Goal: Task Accomplishment & Management: Manage account settings

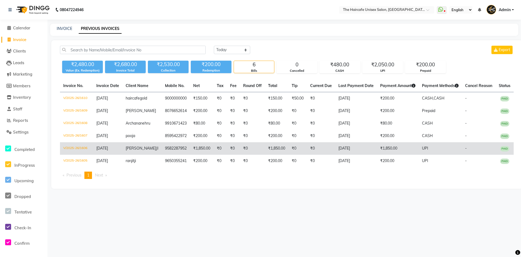
click at [256, 153] on td "₹0" at bounding box center [252, 148] width 25 height 12
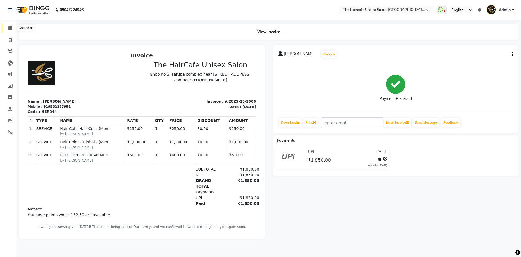
click at [10, 30] on span at bounding box center [10, 28] width 10 height 6
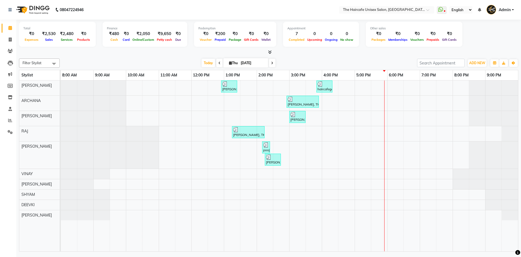
click at [270, 51] on icon at bounding box center [270, 52] width 4 height 4
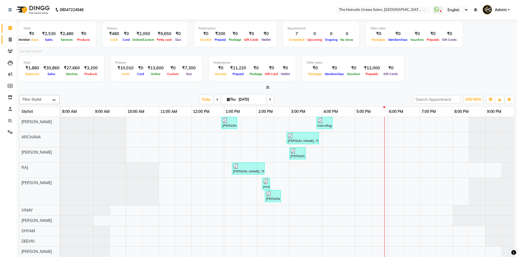
click at [11, 38] on icon at bounding box center [10, 39] width 3 height 4
select select "service"
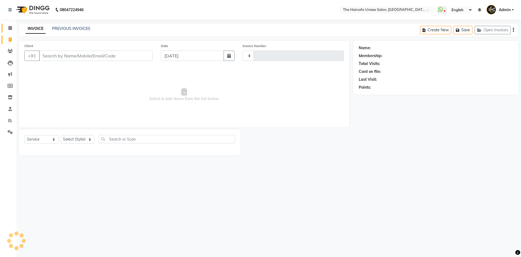
type input "1611"
select select "7412"
click at [10, 27] on icon at bounding box center [10, 28] width 4 height 4
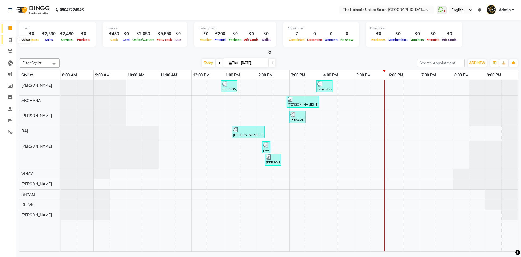
click at [12, 40] on span at bounding box center [10, 40] width 10 height 6
select select "7412"
select select "service"
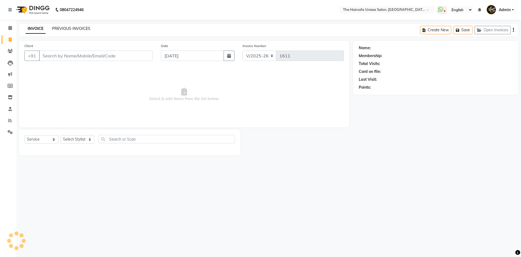
click at [64, 28] on link "PREVIOUS INVOICES" at bounding box center [71, 28] width 38 height 5
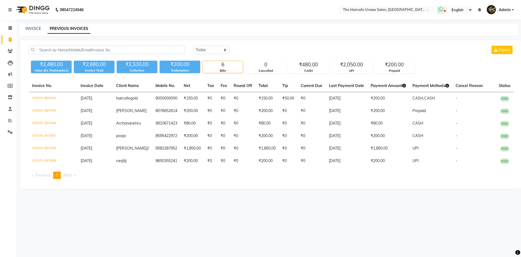
click at [444, 11] on span at bounding box center [442, 10] width 10 height 8
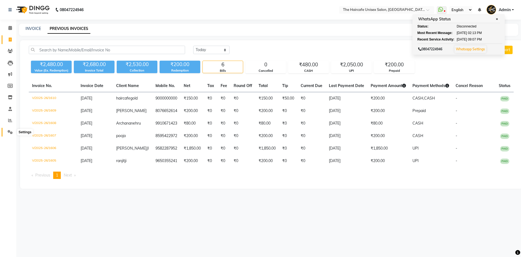
click at [8, 131] on icon at bounding box center [10, 132] width 5 height 4
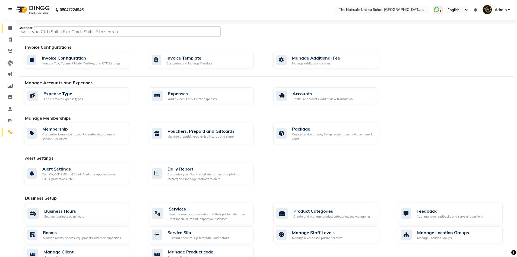
click at [9, 30] on span at bounding box center [10, 28] width 10 height 6
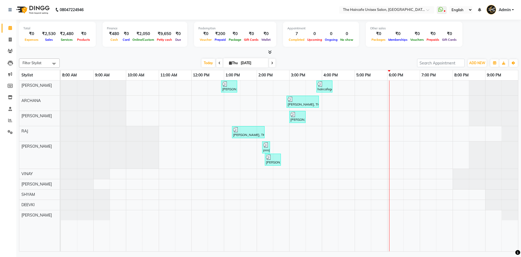
click at [269, 52] on icon at bounding box center [270, 52] width 4 height 4
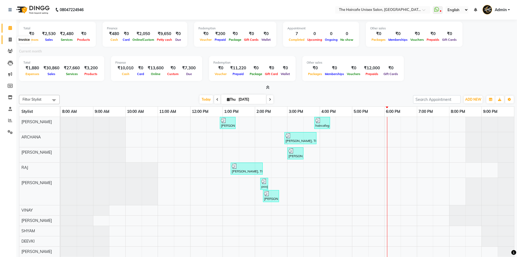
click at [10, 40] on icon at bounding box center [10, 39] width 3 height 4
select select "service"
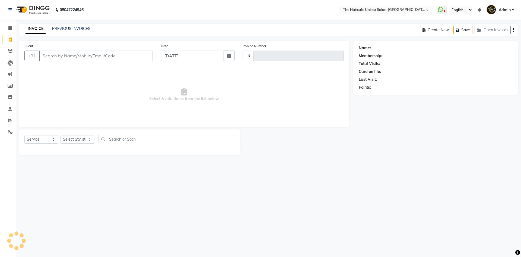
type input "1611"
select select "7412"
click at [75, 29] on link "PREVIOUS INVOICES" at bounding box center [71, 28] width 38 height 5
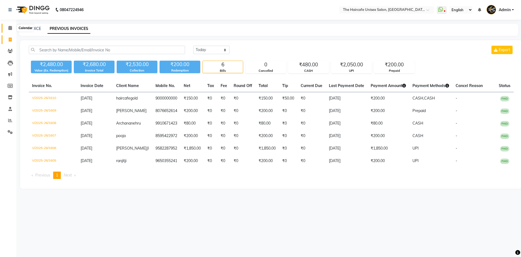
click at [10, 28] on icon at bounding box center [10, 28] width 4 height 4
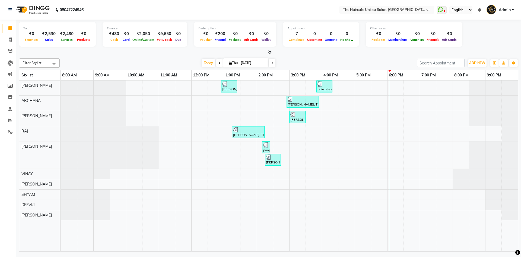
click at [270, 52] on icon at bounding box center [270, 52] width 4 height 4
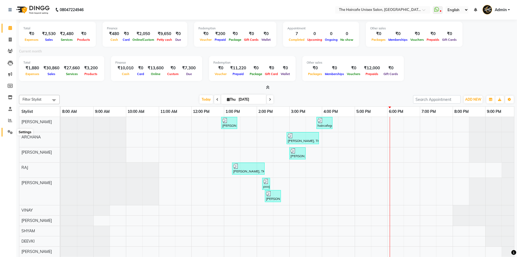
click at [10, 130] on icon at bounding box center [10, 132] width 5 height 4
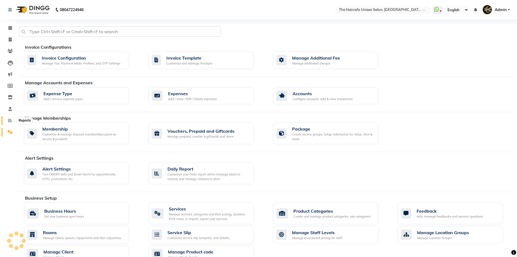
click at [10, 118] on icon at bounding box center [10, 120] width 4 height 4
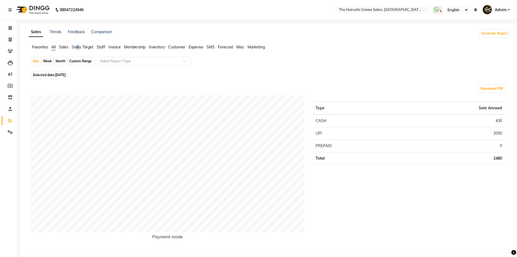
click at [79, 47] on span "Sales Target" at bounding box center [83, 47] width 22 height 5
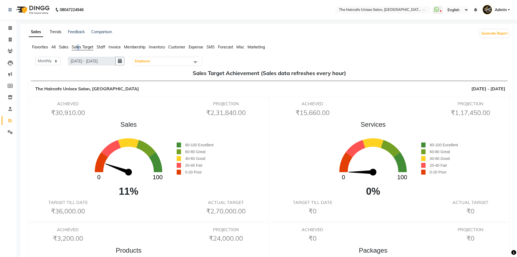
click at [56, 33] on link "Trends" at bounding box center [56, 31] width 12 height 5
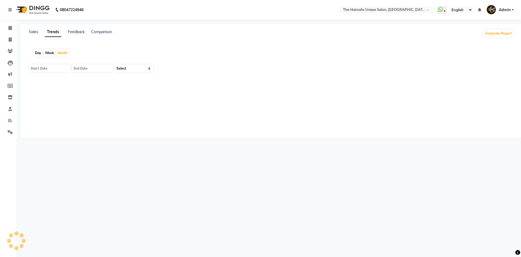
type input "[DATE]"
type input "30-09-2025"
select select "by_client"
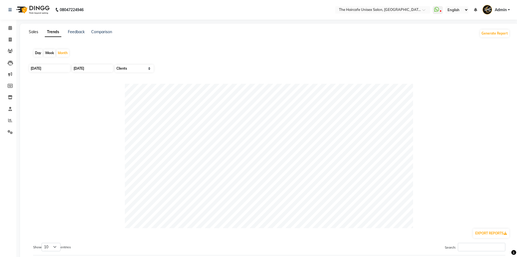
click at [30, 30] on link "Sales" at bounding box center [34, 31] width 10 height 5
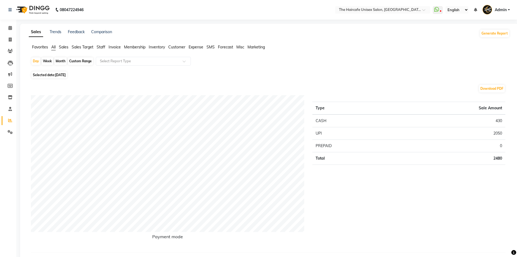
click at [79, 47] on span "Sales Target" at bounding box center [83, 47] width 22 height 5
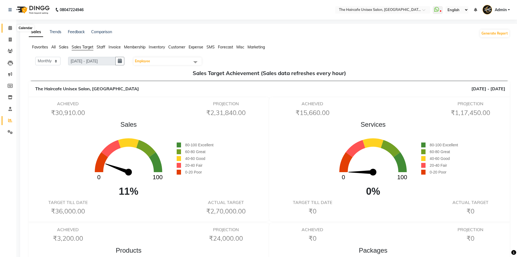
click at [9, 27] on icon at bounding box center [10, 28] width 4 height 4
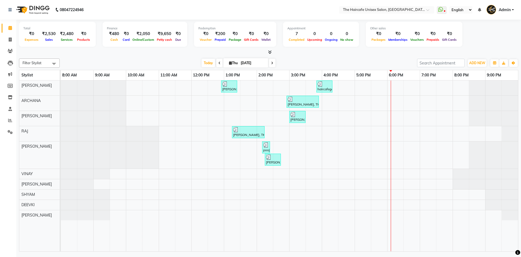
click at [269, 51] on icon at bounding box center [270, 52] width 4 height 4
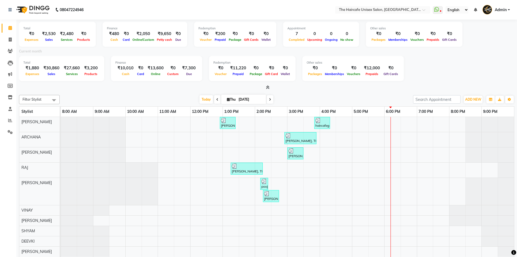
click at [269, 51] on div "Current month" at bounding box center [267, 52] width 504 height 8
click at [10, 131] on icon at bounding box center [10, 132] width 5 height 4
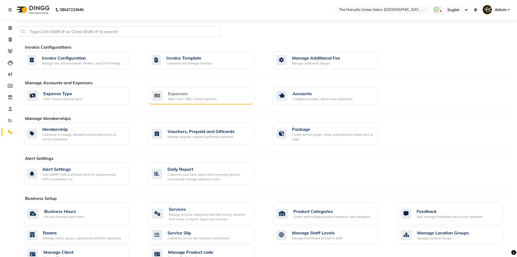
click at [248, 90] on div "Expenses Add / View / Edit / Delete expenses" at bounding box center [200, 95] width 97 height 11
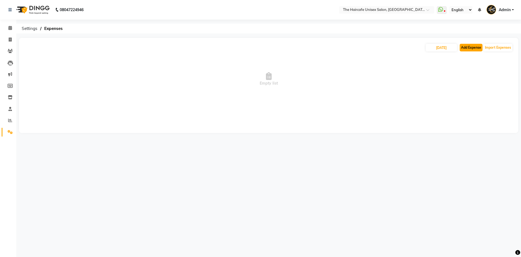
click at [465, 48] on button "Add Expense" at bounding box center [471, 48] width 23 height 8
select select "1"
select select "6516"
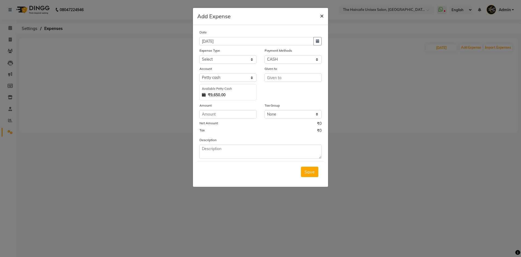
click at [322, 15] on span "×" at bounding box center [322, 15] width 4 height 8
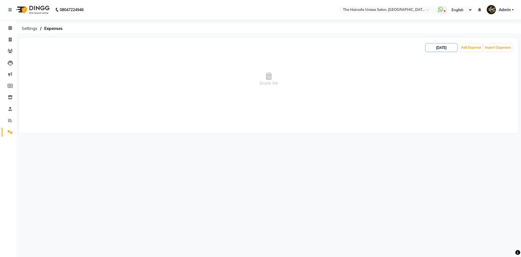
click at [449, 46] on input "[DATE]" at bounding box center [441, 48] width 31 height 8
select select "9"
select select "2025"
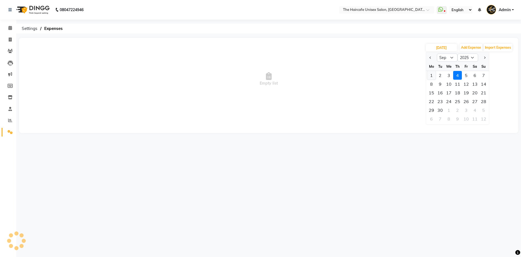
click at [433, 74] on div "1" at bounding box center [431, 75] width 9 height 9
type input "[DATE]"
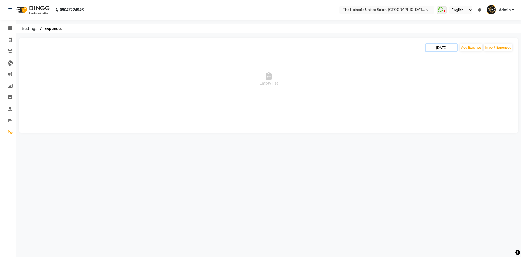
click at [442, 46] on input "[DATE]" at bounding box center [441, 48] width 31 height 8
select select "9"
select select "2025"
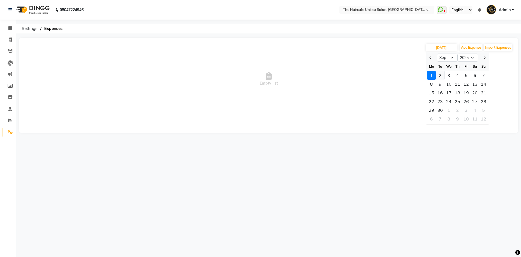
click at [443, 75] on div "2" at bounding box center [440, 75] width 9 height 9
type input "02-09-2025"
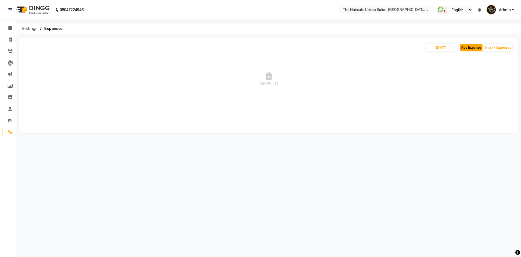
click at [473, 48] on button "Add Expense" at bounding box center [471, 48] width 23 height 8
select select "1"
select select "6516"
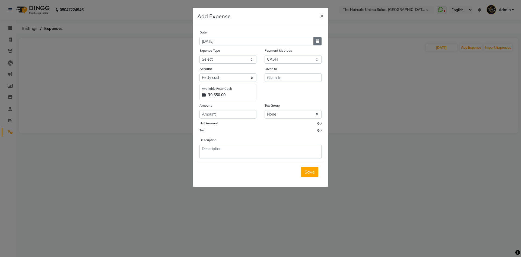
click at [317, 42] on icon "button" at bounding box center [317, 41] width 3 height 4
select select "9"
select select "2025"
click at [215, 69] on div "2" at bounding box center [214, 69] width 9 height 9
type input "02-09-2025"
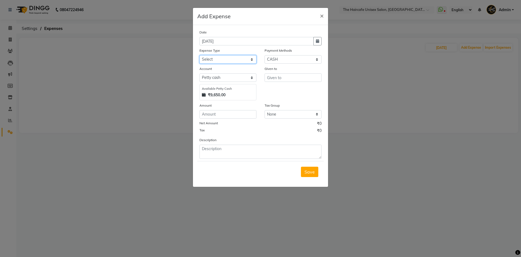
click at [219, 61] on select "Select Advance Salary Bank charges Car maintenance Cash transfer to bank Cash t…" at bounding box center [228, 59] width 57 height 8
select select "19087"
click at [200, 55] on select "Select Advance Salary Bank charges Car maintenance Cash transfer to bank Cash t…" at bounding box center [228, 59] width 57 height 8
type input "MAHESH VERMA"
type input "500"
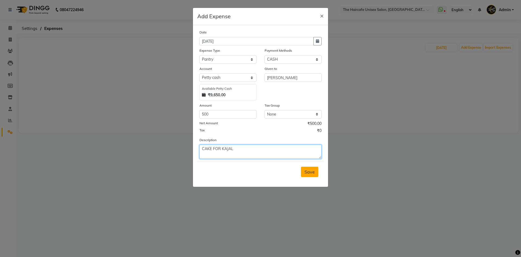
type textarea "CAKE FOR KAJAL"
click at [303, 168] on button "Save" at bounding box center [309, 171] width 17 height 10
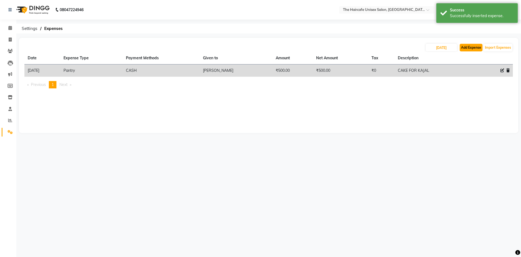
click at [478, 46] on button "Add Expense" at bounding box center [471, 48] width 23 height 8
select select "1"
select select "6516"
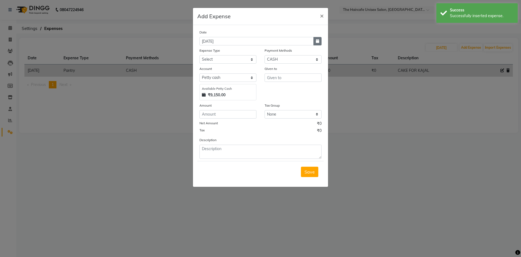
click at [316, 40] on button "button" at bounding box center [318, 41] width 8 height 8
select select "9"
select select "2025"
click at [213, 69] on div "2" at bounding box center [214, 69] width 9 height 9
type input "02-09-2025"
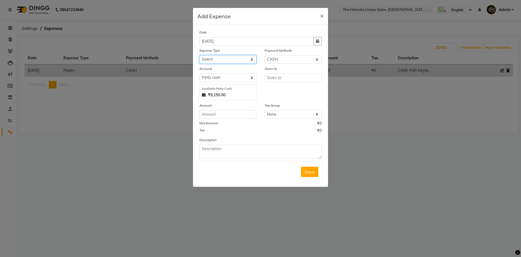
select select "19097"
type input "VINAY"
type input "650"
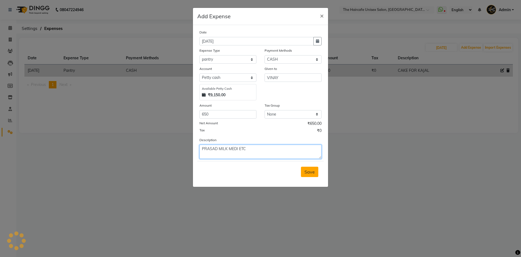
type textarea "PRASAD MILK MEDI ETC"
click at [311, 167] on button "Save" at bounding box center [309, 171] width 17 height 10
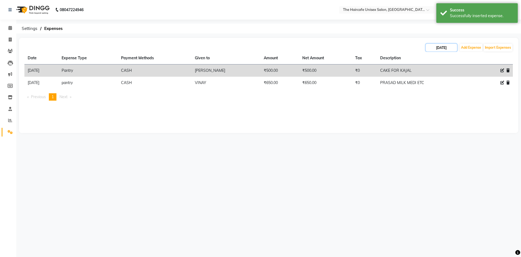
click at [437, 49] on input "02-09-2025" at bounding box center [441, 48] width 31 height 8
select select "9"
select select "2025"
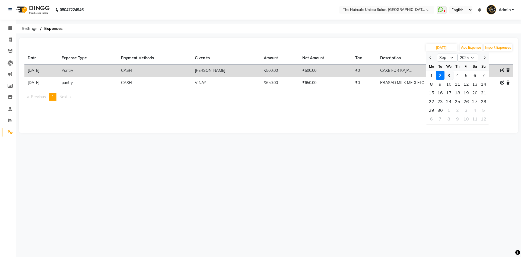
click at [450, 76] on div "3" at bounding box center [449, 75] width 9 height 9
type input "03-09-2025"
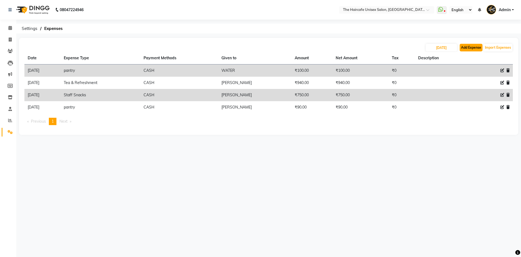
click at [462, 46] on button "Add Expense" at bounding box center [471, 48] width 23 height 8
select select "1"
select select "6516"
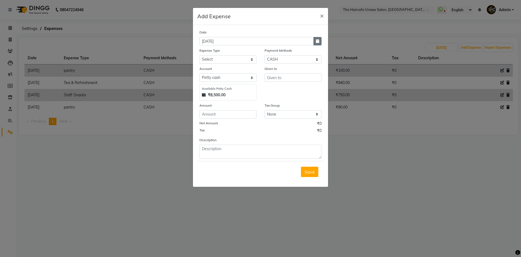
click at [314, 38] on button "button" at bounding box center [318, 41] width 8 height 8
select select "9"
select select "2025"
click at [224, 68] on div "3" at bounding box center [222, 69] width 9 height 9
type input "03-09-2025"
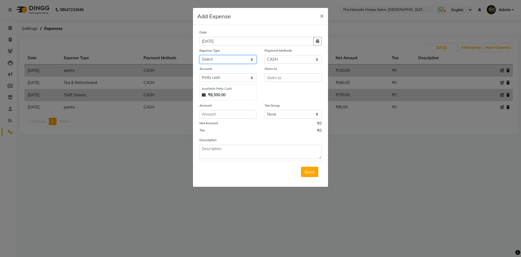
click at [229, 61] on select "Select Advance Salary Bank charges Car maintenance Cash transfer to bank Cash t…" at bounding box center [228, 59] width 57 height 8
select select "19084"
click at [200, 55] on select "Select Advance Salary Bank charges Car maintenance Cash transfer to bank Cash t…" at bounding box center [228, 59] width 57 height 8
type input "MUSKAN"
type input "50"
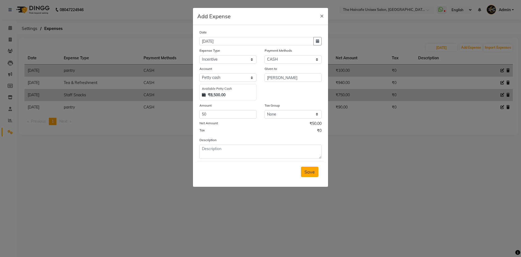
click at [312, 172] on span "Save" at bounding box center [310, 171] width 10 height 5
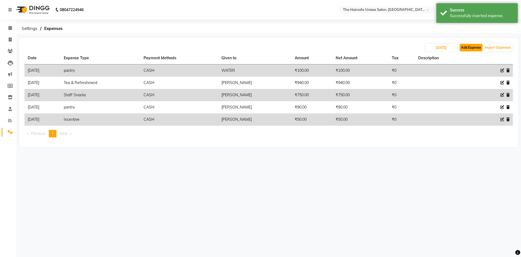
click at [472, 48] on button "Add Expense" at bounding box center [471, 48] width 23 height 8
select select "1"
select select "6516"
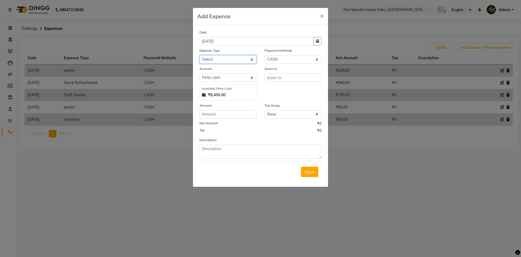
click at [233, 56] on select "Select Advance Salary Bank charges Car maintenance Cash transfer to bank Cash t…" at bounding box center [228, 59] width 57 height 8
select select "19097"
click at [200, 55] on select "Select Advance Salary Bank charges Car maintenance Cash transfer to bank Cash t…" at bounding box center [228, 59] width 57 height 8
type input "D"
type input "VINAY"
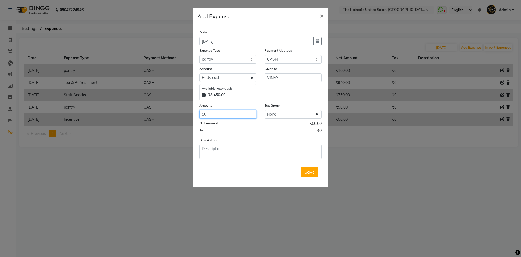
type input "50"
type textarea "MILK"
click at [307, 170] on span "Save" at bounding box center [310, 171] width 10 height 5
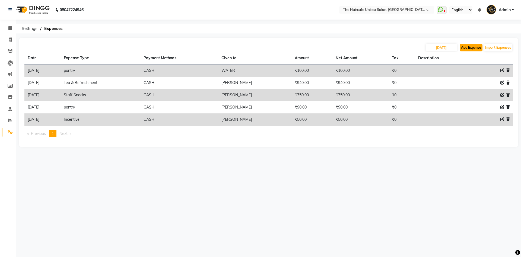
click at [469, 46] on button "Add Expense" at bounding box center [471, 48] width 23 height 8
select select "1"
select select "6516"
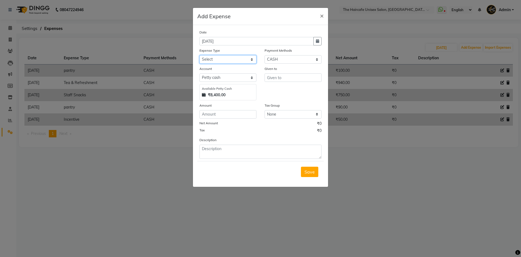
click at [233, 62] on select "Select Advance Salary Bank charges Car maintenance Cash transfer to bank Cash t…" at bounding box center [228, 59] width 57 height 8
select select "19082"
click at [200, 55] on select "Select Advance Salary Bank charges Car maintenance Cash transfer to bank Cash t…" at bounding box center [228, 59] width 57 height 8
type input "MAHESH VERMA"
type input "5000"
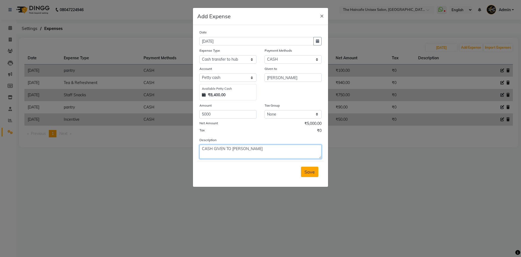
type textarea "CASH GIVEN TO KAJAL"
click at [308, 169] on span "Save" at bounding box center [310, 171] width 10 height 5
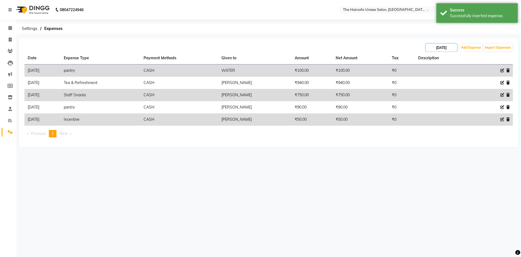
click at [444, 47] on input "03-09-2025" at bounding box center [441, 48] width 31 height 8
select select "9"
select select "2025"
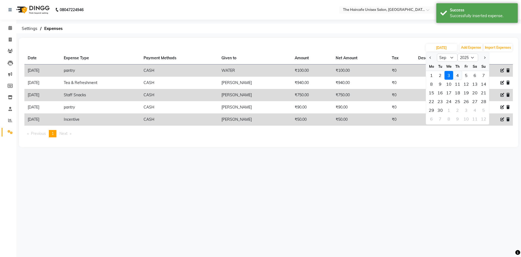
click at [458, 77] on div "4" at bounding box center [457, 75] width 9 height 9
type input "[DATE]"
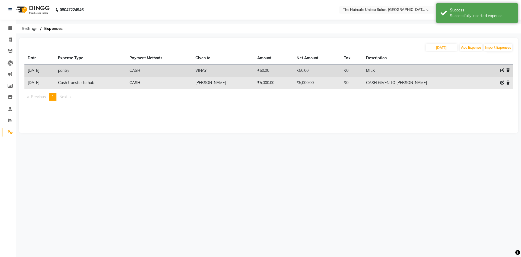
click at [501, 84] on icon at bounding box center [503, 83] width 4 height 4
select select "19082"
select select "1"
select select "6516"
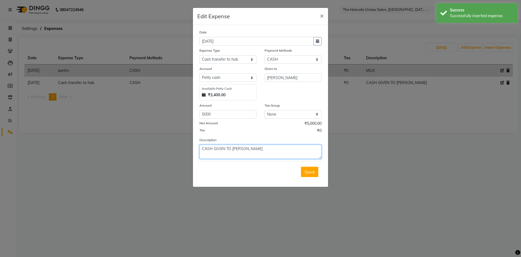
click at [244, 149] on textarea "CASH GIVEN TO KAJAL" at bounding box center [261, 151] width 122 height 14
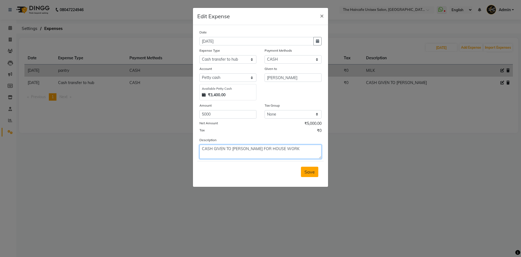
type textarea "CASH GIVEN TO KAJAL FOR HOUSE WORK"
click at [312, 173] on span "Save" at bounding box center [310, 171] width 10 height 5
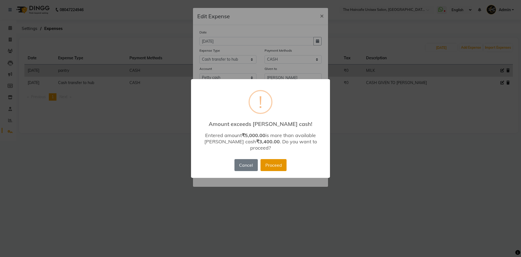
click at [267, 163] on button "Proceed" at bounding box center [274, 165] width 26 height 12
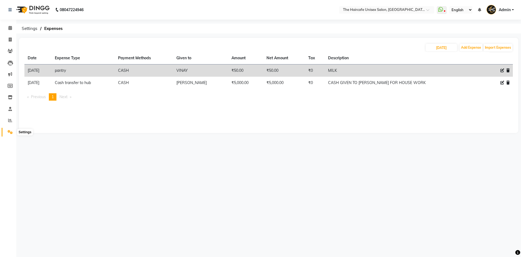
click at [11, 133] on icon at bounding box center [10, 132] width 5 height 4
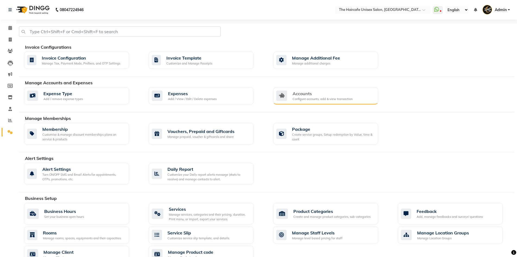
click at [305, 97] on div "Configure accounts, add & view transaction" at bounding box center [323, 99] width 60 height 5
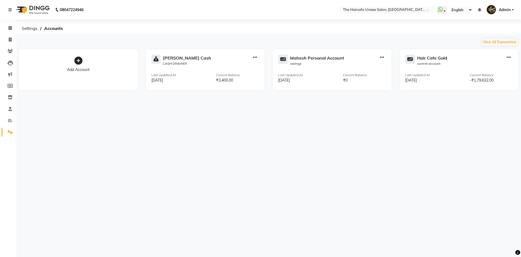
click at [383, 57] on icon "button" at bounding box center [382, 57] width 4 height 0
click at [372, 118] on div "08047224946 Select Location × The Haircafe Unisex Salon, Charmwood Village Eros…" at bounding box center [260, 128] width 521 height 257
click at [510, 58] on icon "button" at bounding box center [509, 57] width 4 height 0
click at [484, 102] on div "08047224946 Select Location × The Haircafe Unisex Salon, Charmwood Village Eros…" at bounding box center [260, 128] width 521 height 257
click at [11, 39] on icon at bounding box center [10, 39] width 3 height 4
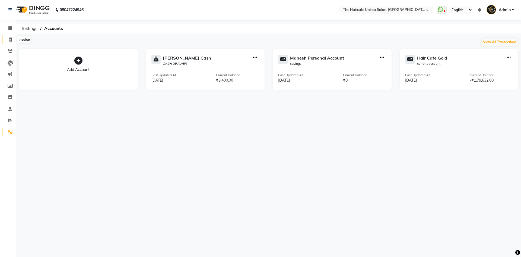
select select "service"
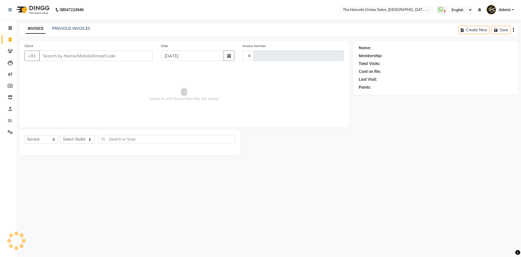
type input "1611"
select select "7412"
click at [10, 30] on span at bounding box center [10, 28] width 10 height 6
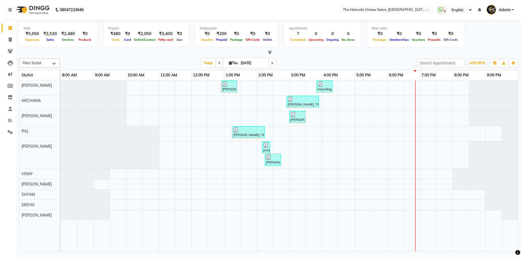
click at [271, 51] on icon at bounding box center [270, 52] width 4 height 4
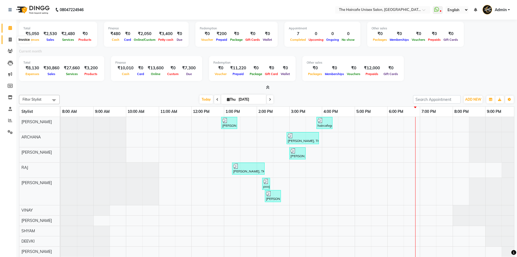
click at [12, 39] on span at bounding box center [10, 40] width 10 height 6
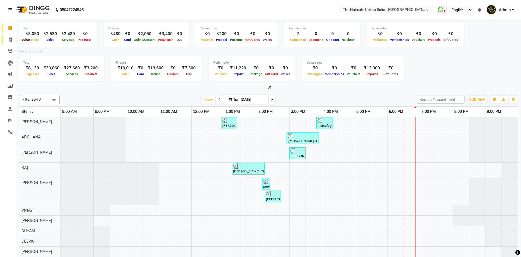
select select "service"
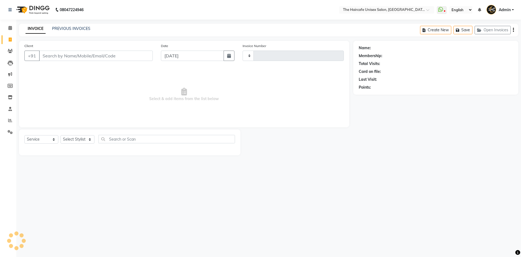
type input "1611"
select select "7412"
type input "9999512493"
click at [137, 55] on span "Add Client" at bounding box center [138, 55] width 21 height 5
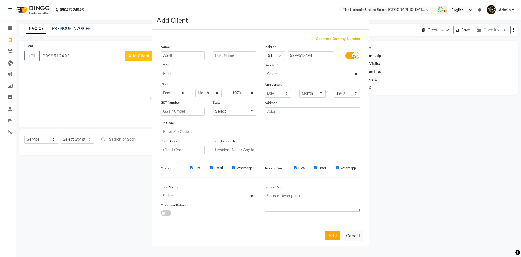
type input "ASHI"
click at [311, 75] on select "Select Male Female Other Prefer Not To Say" at bounding box center [313, 74] width 96 height 8
select select "female"
click at [265, 70] on select "Select Male Female Other Prefer Not To Say" at bounding box center [313, 74] width 96 height 8
click at [331, 236] on button "Add" at bounding box center [332, 235] width 15 height 10
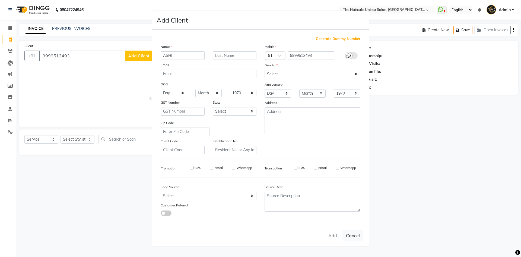
select select
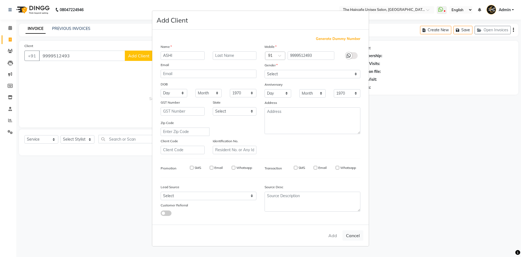
select select
checkbox input "false"
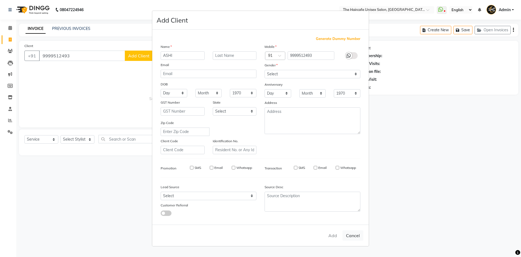
checkbox input "false"
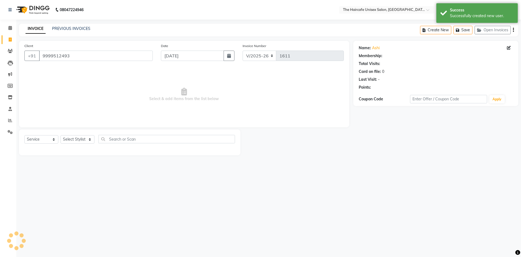
select select "1: Object"
click at [79, 139] on select "Select Stylist AFTAB ARCHANA DEEVKI MAHESH VERMA MUSKAN RAJ SHYAM SHYAM JI SURE…" at bounding box center [78, 139] width 34 height 8
select select "64975"
click at [61, 135] on select "Select Stylist AFTAB ARCHANA DEEVKI MAHESH VERMA MUSKAN RAJ SHYAM SHYAM JI SURE…" at bounding box center [78, 139] width 34 height 8
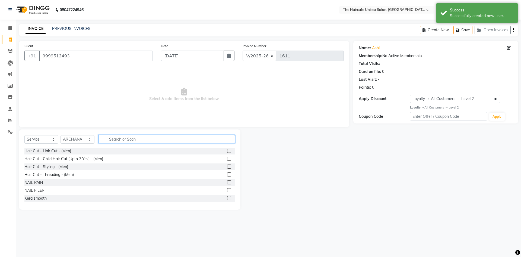
click at [120, 138] on input "text" at bounding box center [167, 139] width 137 height 8
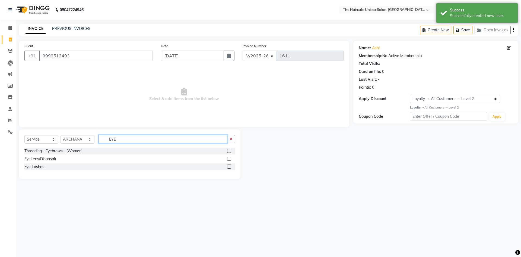
type input "EYE"
click at [230, 150] on label at bounding box center [229, 151] width 4 height 4
click at [230, 150] on input "checkbox" at bounding box center [229, 151] width 4 height 4
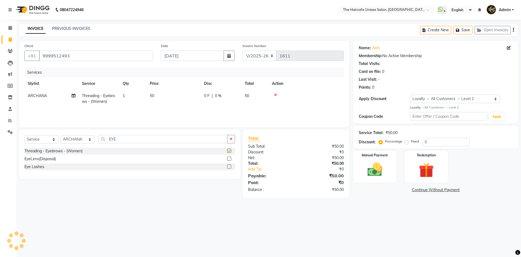
checkbox input "false"
click at [206, 143] on input "EYE" at bounding box center [163, 139] width 129 height 8
type input "E"
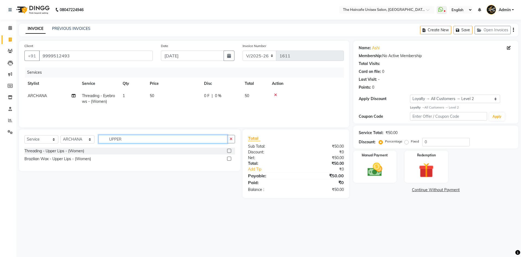
type input "UPPER"
click at [229, 149] on label at bounding box center [229, 151] width 4 height 4
click at [229, 149] on input "checkbox" at bounding box center [229, 151] width 4 height 4
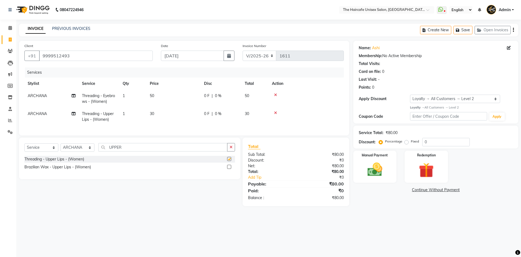
checkbox input "false"
click at [411, 142] on label "Fixed" at bounding box center [415, 141] width 8 height 5
click at [408, 142] on input "Fixed" at bounding box center [408, 141] width 4 height 4
radio input "true"
click at [426, 141] on input "0" at bounding box center [447, 142] width 48 height 8
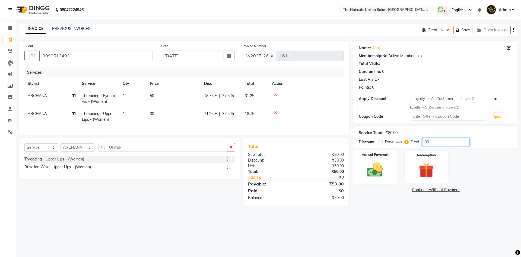
type input "30"
click at [371, 169] on img at bounding box center [375, 169] width 25 height 18
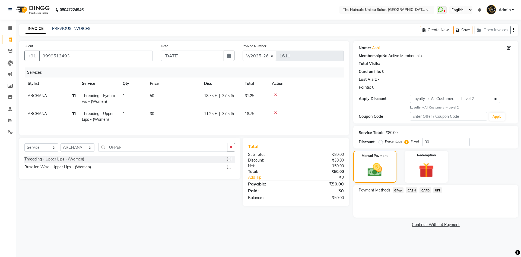
click at [439, 191] on span "UPI" at bounding box center [438, 190] width 8 height 6
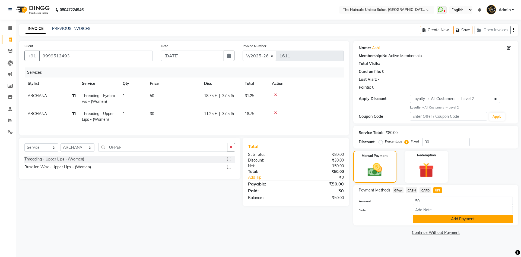
click at [446, 219] on button "Add Payment" at bounding box center [463, 219] width 100 height 8
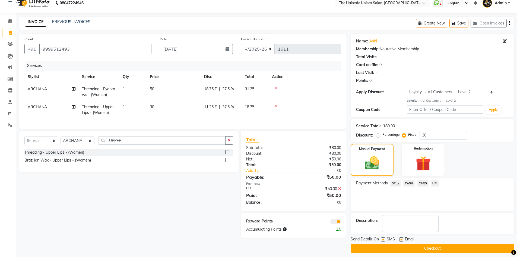
scroll to position [11, 0]
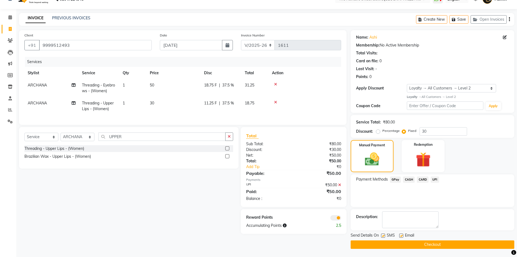
click at [437, 243] on button "Checkout" at bounding box center [433, 244] width 164 height 8
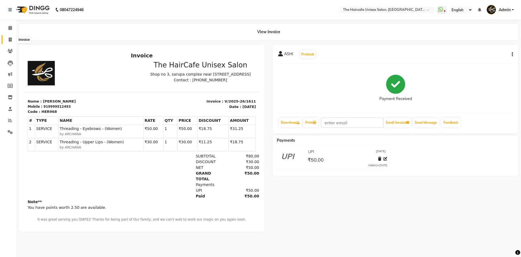
click at [11, 38] on icon at bounding box center [10, 39] width 3 height 4
select select "service"
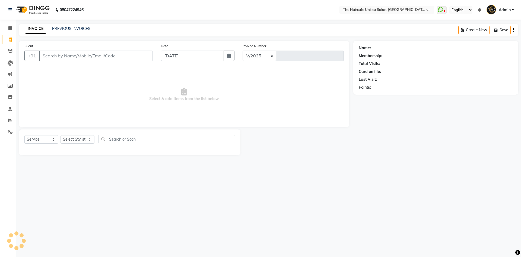
select select "7412"
type input "1612"
click at [81, 29] on link "PREVIOUS INVOICES" at bounding box center [71, 28] width 38 height 5
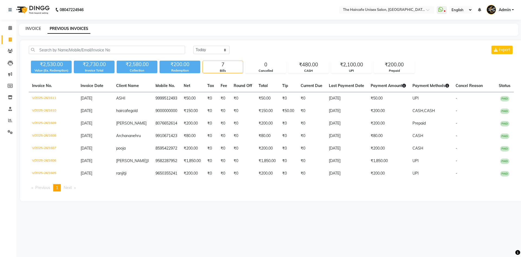
click at [36, 30] on link "INVOICE" at bounding box center [33, 28] width 15 height 5
select select "7412"
select select "service"
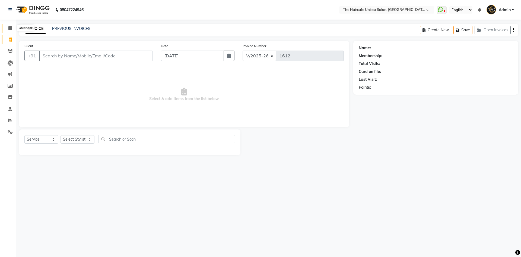
click at [10, 26] on icon at bounding box center [10, 28] width 4 height 4
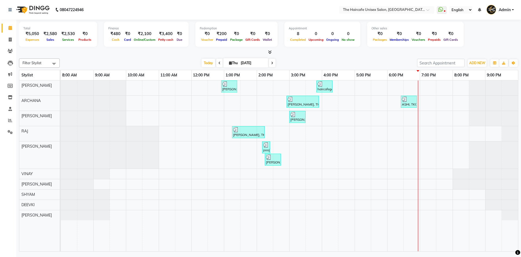
click at [271, 52] on icon at bounding box center [270, 52] width 4 height 4
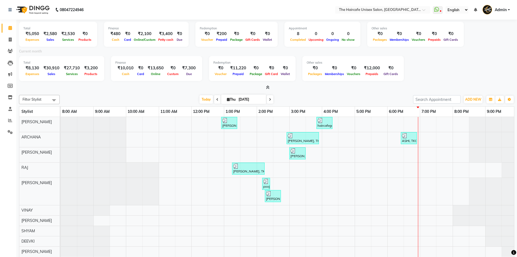
click at [270, 99] on icon at bounding box center [270, 99] width 2 height 3
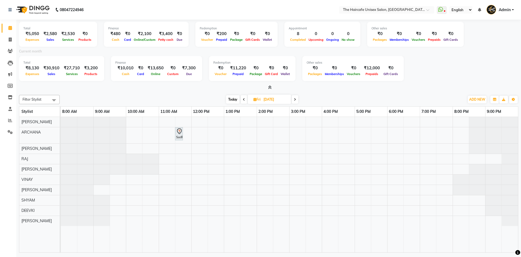
click at [246, 101] on span at bounding box center [244, 99] width 7 height 8
type input "[DATE]"
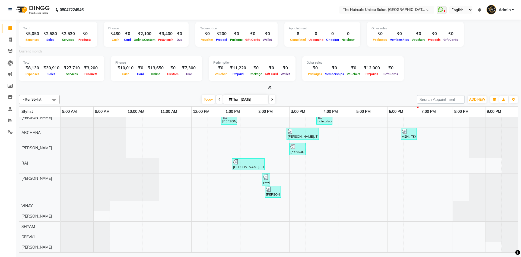
scroll to position [8, 0]
click at [89, 212] on div at bounding box center [77, 216] width 33 height 10
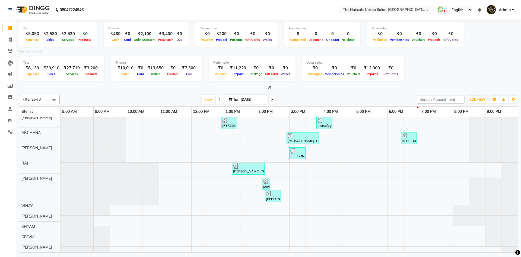
scroll to position [0, 0]
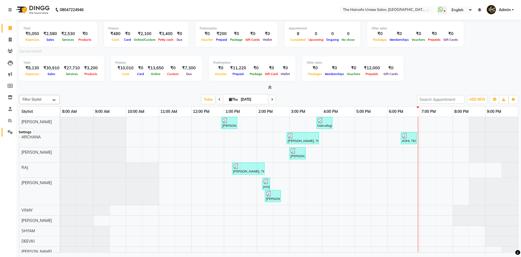
click at [11, 132] on icon at bounding box center [10, 132] width 5 height 4
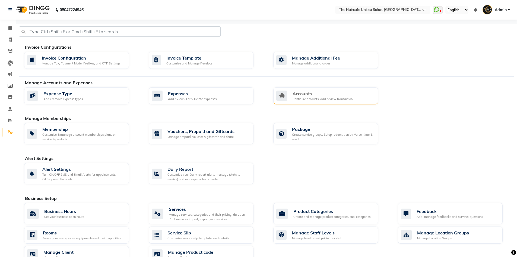
click at [331, 91] on div "Accounts" at bounding box center [323, 93] width 60 height 7
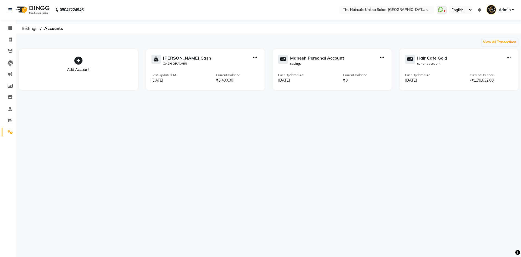
click at [256, 57] on icon "button" at bounding box center [255, 57] width 4 height 0
click at [256, 47] on div "View Transaction" at bounding box center [255, 46] width 29 height 6
select select "6516"
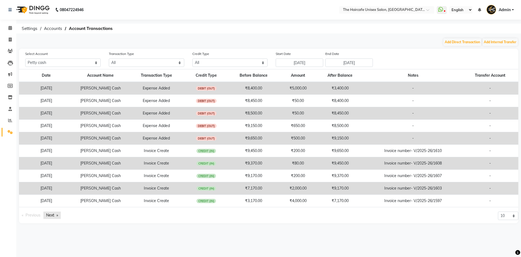
click at [55, 218] on link "Next page" at bounding box center [51, 214] width 17 height 7
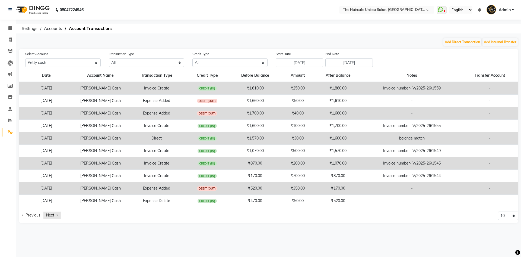
click at [55, 218] on link "Next page" at bounding box center [51, 214] width 17 height 7
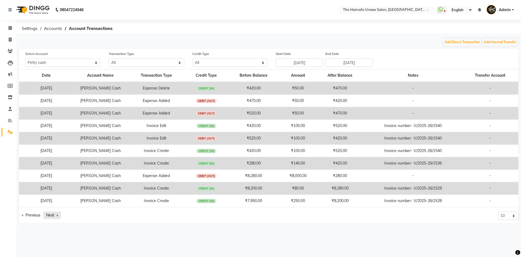
click at [55, 218] on link "Next page" at bounding box center [51, 214] width 17 height 7
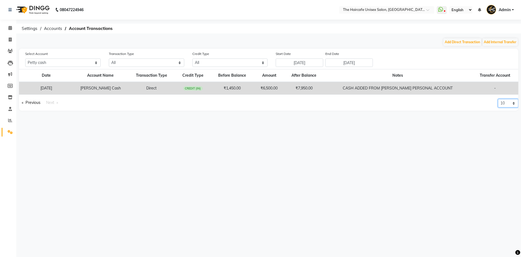
click at [511, 104] on select "10 20 50 100" at bounding box center [508, 103] width 20 height 8
select select "100"
click at [498, 99] on select "10 20 50 100" at bounding box center [508, 103] width 20 height 8
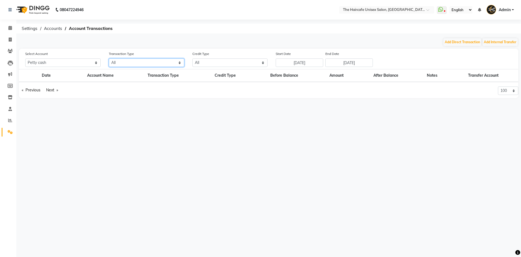
click at [126, 63] on select "All Direct Internal Transfer Expense Invoice Daily Register" at bounding box center [146, 62] width 75 height 8
select select "DAILY REGISTER"
click at [109, 58] on select "All Direct Internal Transfer Expense Invoice Daily Register" at bounding box center [146, 62] width 75 height 8
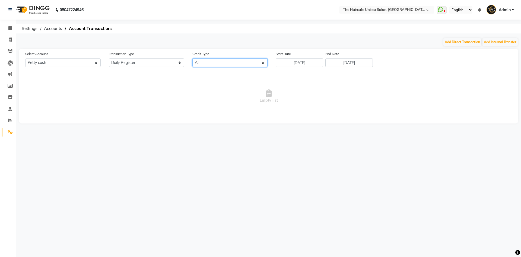
click at [225, 61] on select "All Credit (IN) Debit (OUT)" at bounding box center [230, 62] width 75 height 8
click at [307, 62] on input "28-08-2025" at bounding box center [300, 62] width 48 height 8
select select "8"
select select "2025"
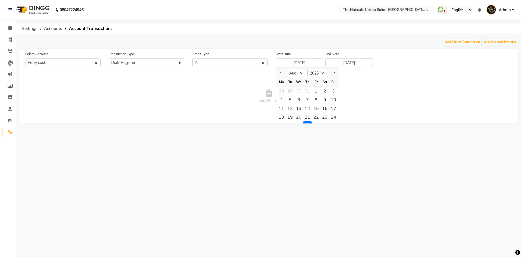
scroll to position [7, 0]
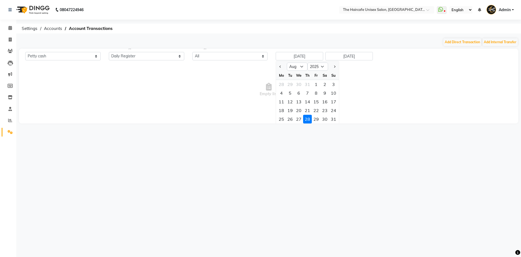
click at [308, 116] on div "28" at bounding box center [307, 119] width 9 height 9
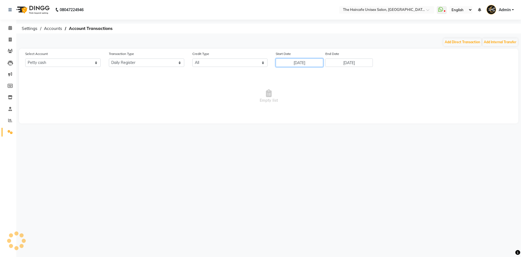
scroll to position [0, 0]
click at [73, 62] on select "All Petty cash mahesh personal account hair cafe gold" at bounding box center [62, 62] width 75 height 8
select select
click at [25, 58] on select "All Petty cash mahesh personal account hair cafe gold" at bounding box center [62, 62] width 75 height 8
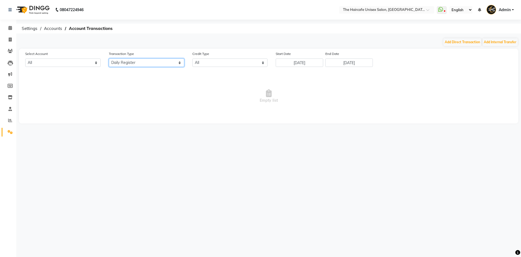
click at [146, 61] on select "All Direct Internal Transfer Expense Invoice Daily Register" at bounding box center [146, 62] width 75 height 8
select select
click at [109, 58] on select "All Direct Internal Transfer Expense Invoice Daily Register" at bounding box center [146, 62] width 75 height 8
select select "100"
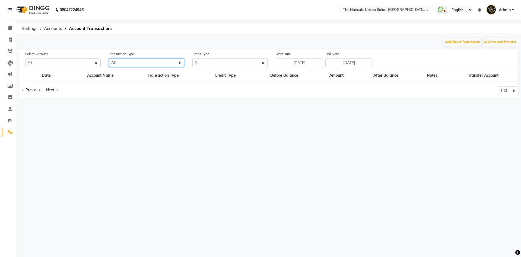
click at [149, 64] on select "All Direct Internal Transfer Expense Invoice Daily Register" at bounding box center [146, 62] width 75 height 8
click at [109, 58] on select "All Direct Internal Transfer Expense Invoice Daily Register" at bounding box center [146, 62] width 75 height 8
click at [55, 89] on link "Next page" at bounding box center [51, 89] width 17 height 7
click at [26, 89] on link "Previous page" at bounding box center [31, 89] width 24 height 7
click at [22, 89] on link "Previous page" at bounding box center [31, 89] width 24 height 7
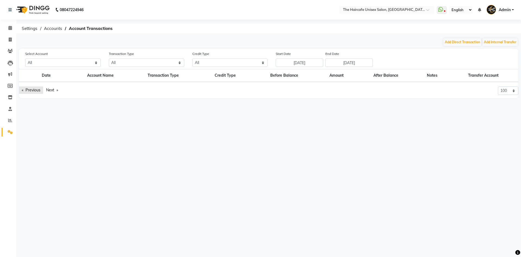
click at [23, 89] on link "Previous page" at bounding box center [31, 89] width 24 height 7
click at [52, 61] on select "All Petty cash mahesh personal account hair cafe gold" at bounding box center [62, 62] width 75 height 8
select select "6516"
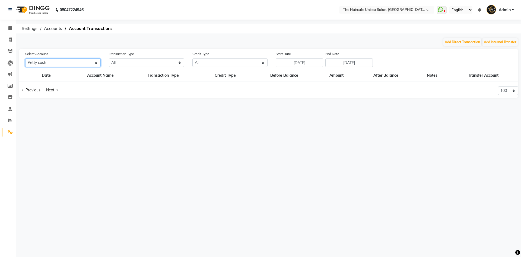
click at [25, 58] on select "All Petty cash mahesh personal account hair cafe gold" at bounding box center [62, 62] width 75 height 8
click at [58, 62] on select "All Petty cash mahesh personal account hair cafe gold" at bounding box center [62, 62] width 75 height 8
click at [25, 58] on select "All Petty cash mahesh personal account hair cafe gold" at bounding box center [62, 62] width 75 height 8
click at [165, 62] on select "All Direct Internal Transfer Expense Invoice Daily Register" at bounding box center [146, 62] width 75 height 8
click at [238, 48] on main "Add Direct Transaction Add Internal Transfer Select Account All Petty cash mahe…" at bounding box center [268, 72] width 505 height 68
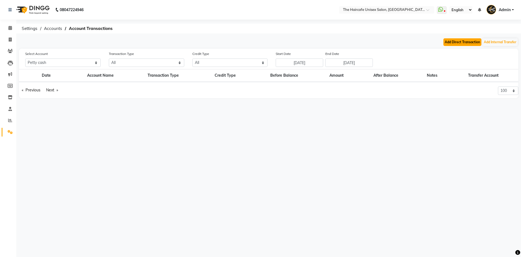
click at [469, 43] on button "Add Direct Transaction" at bounding box center [463, 42] width 38 height 8
select select "direct"
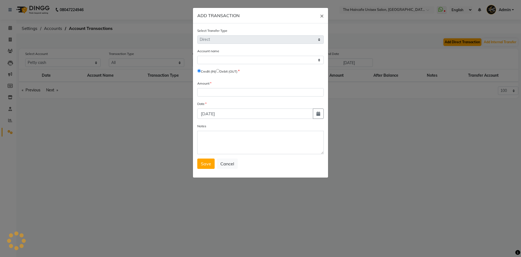
select select "6516"
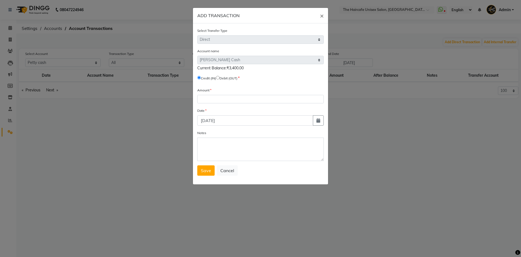
drag, startPoint x: 320, startPoint y: 16, endPoint x: 328, endPoint y: 19, distance: 8.9
click at [320, 16] on button "×" at bounding box center [322, 15] width 12 height 15
